Goal: Information Seeking & Learning: Learn about a topic

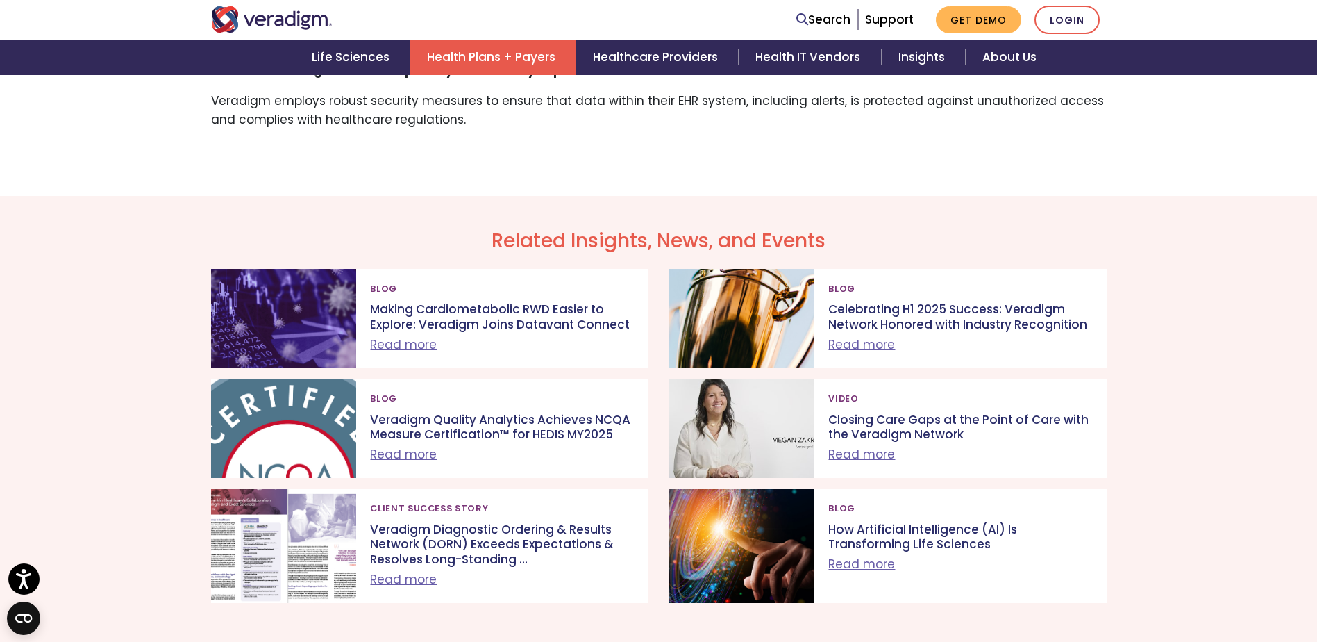
scroll to position [2847, 0]
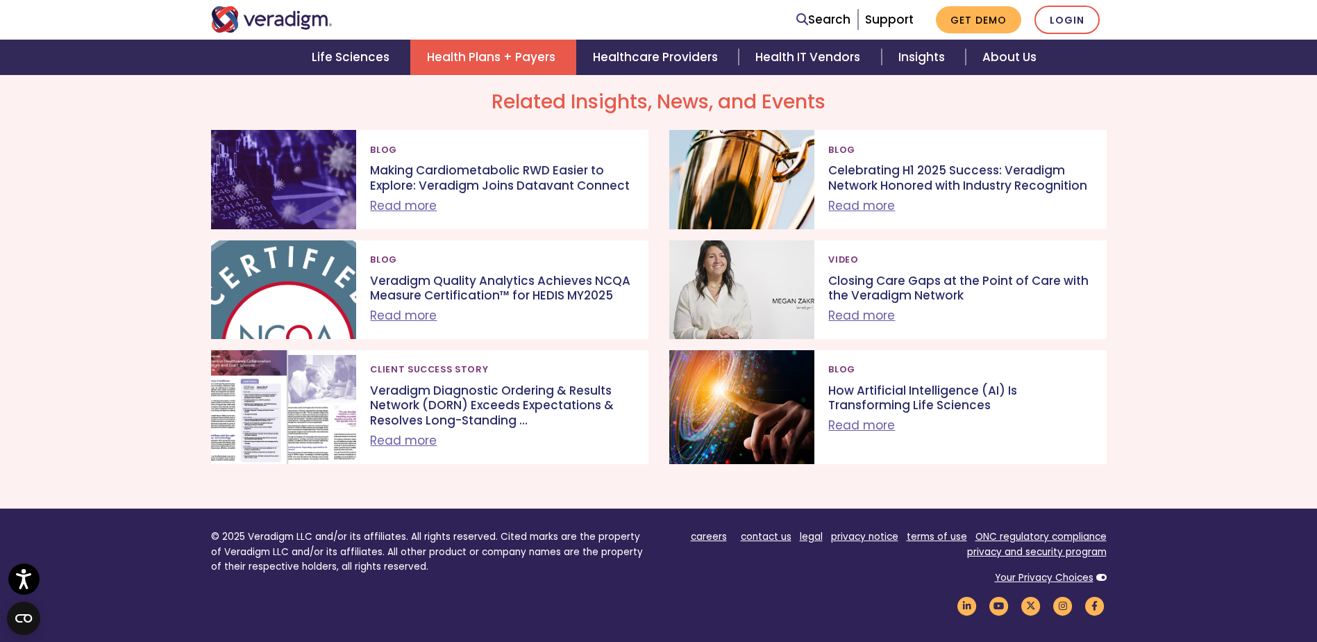
click at [271, 22] on img "Veradigm logo" at bounding box center [272, 19] width 122 height 26
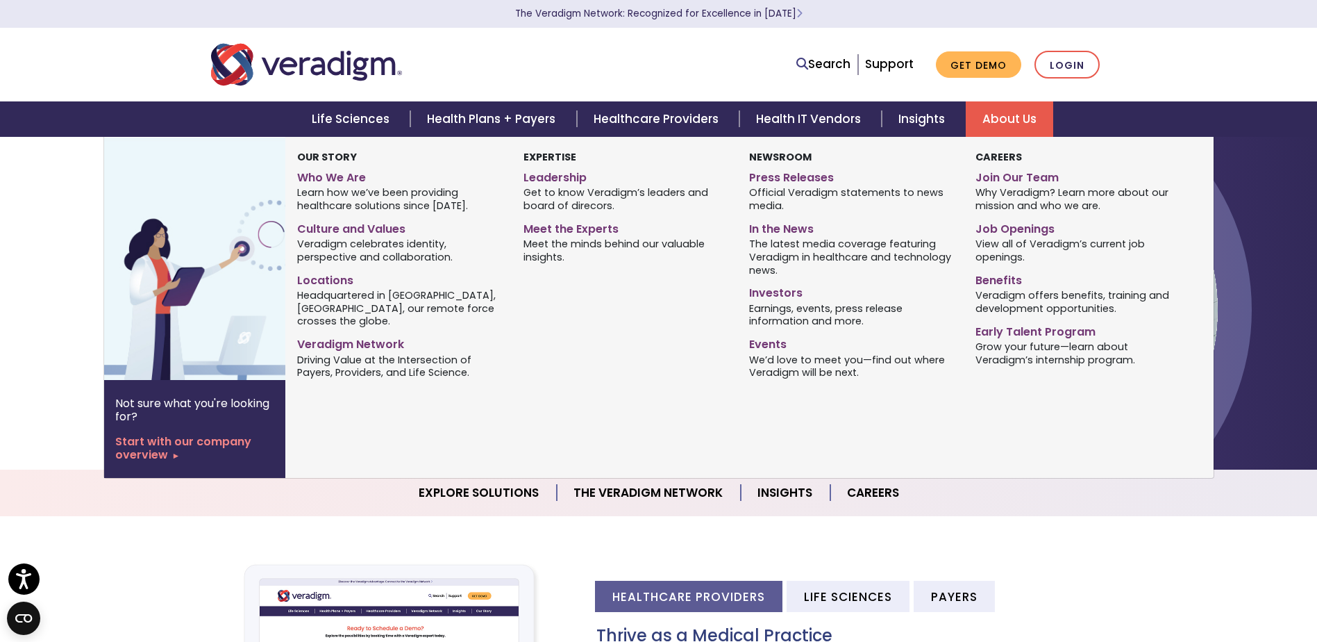
click at [1008, 116] on link "About Us" at bounding box center [1009, 118] width 87 height 35
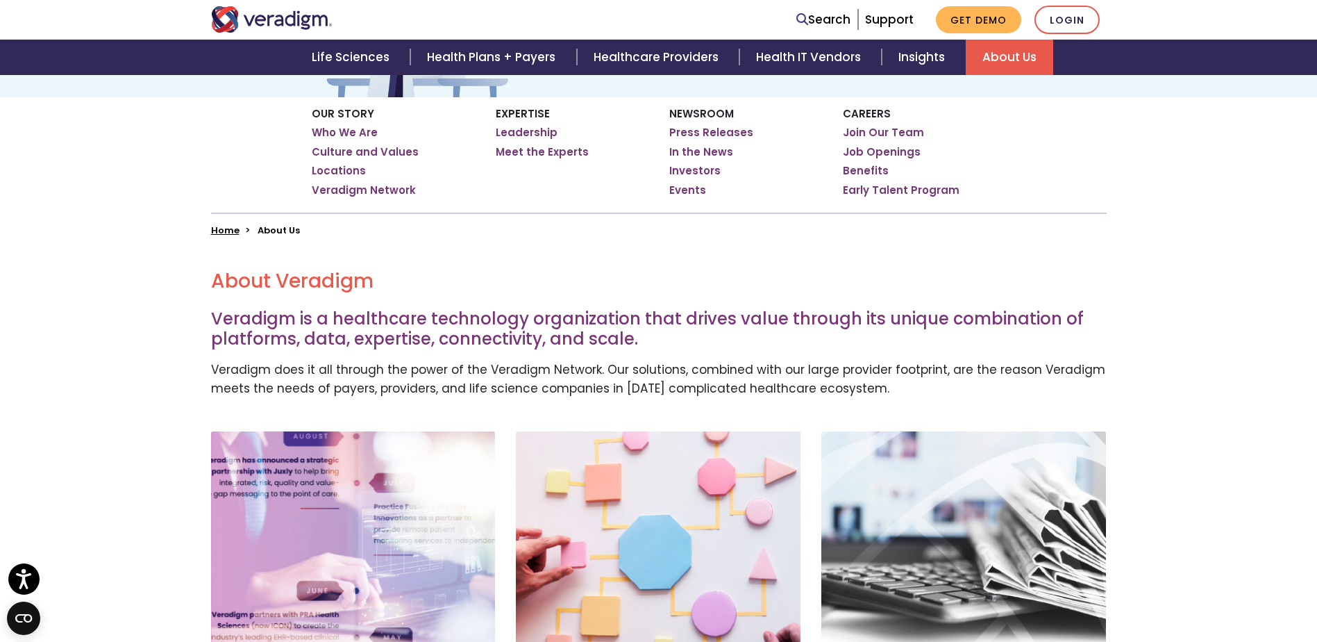
scroll to position [486, 0]
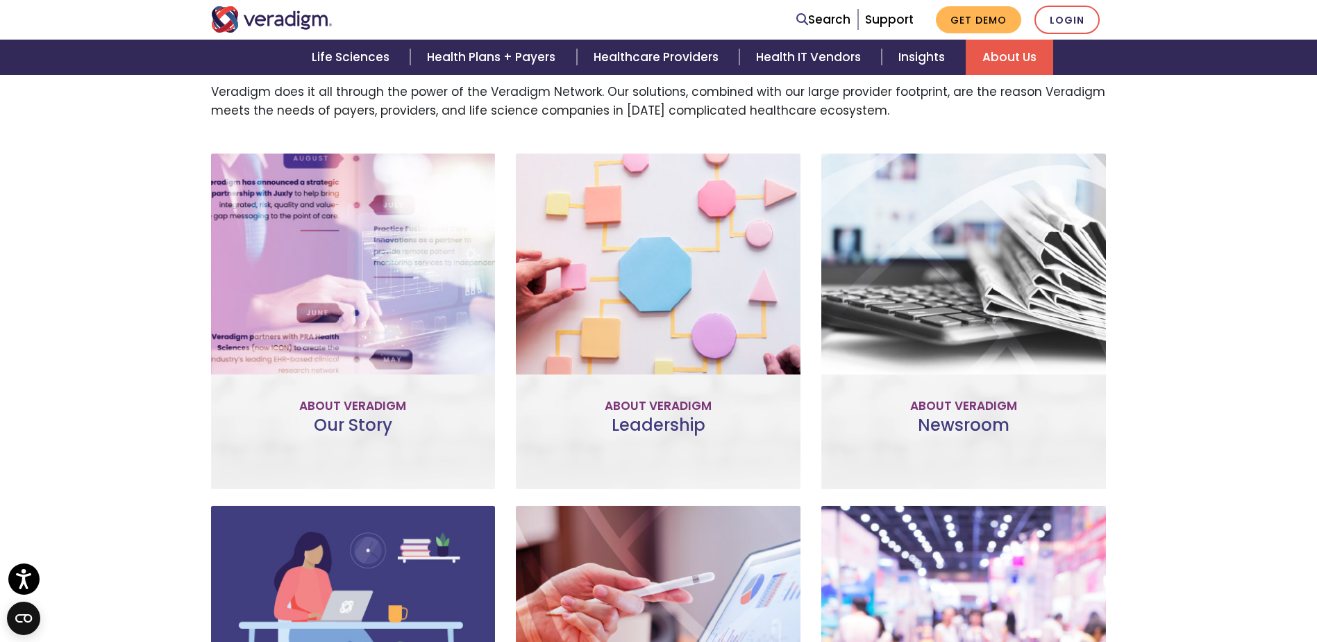
click at [364, 403] on div "Our Story Improve patient and provider access, help accelerate research, and un…" at bounding box center [353, 320] width 285 height 335
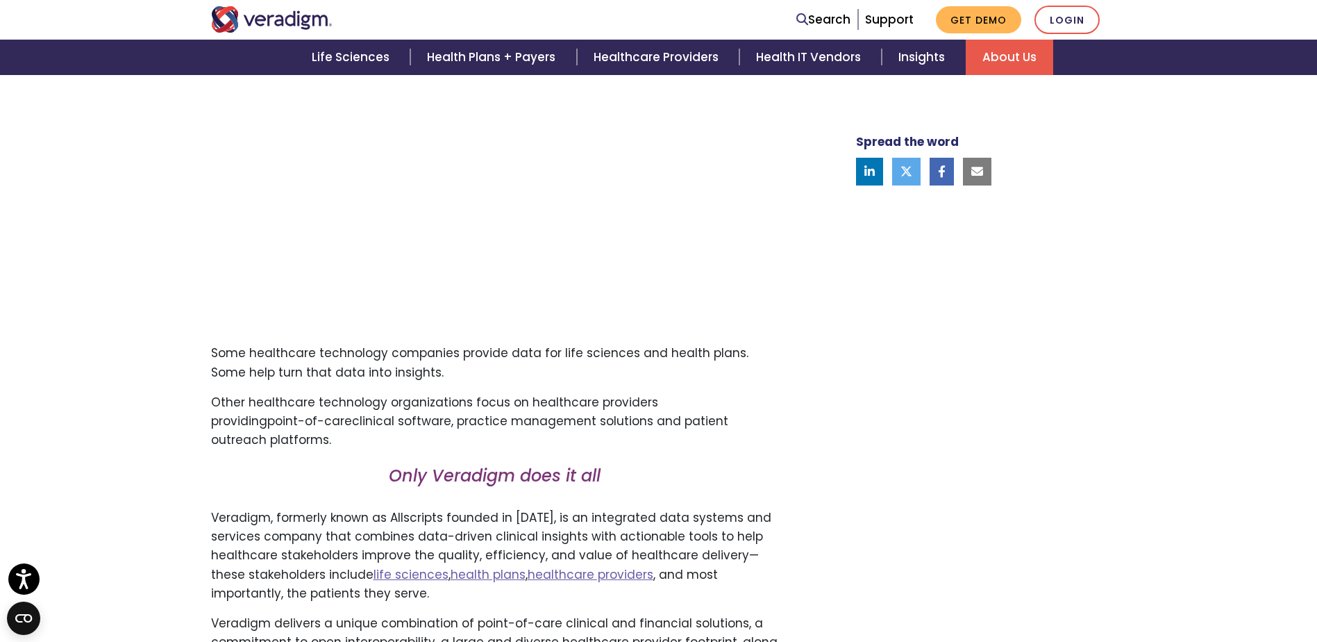
scroll to position [174, 0]
